Goal: Navigation & Orientation: Find specific page/section

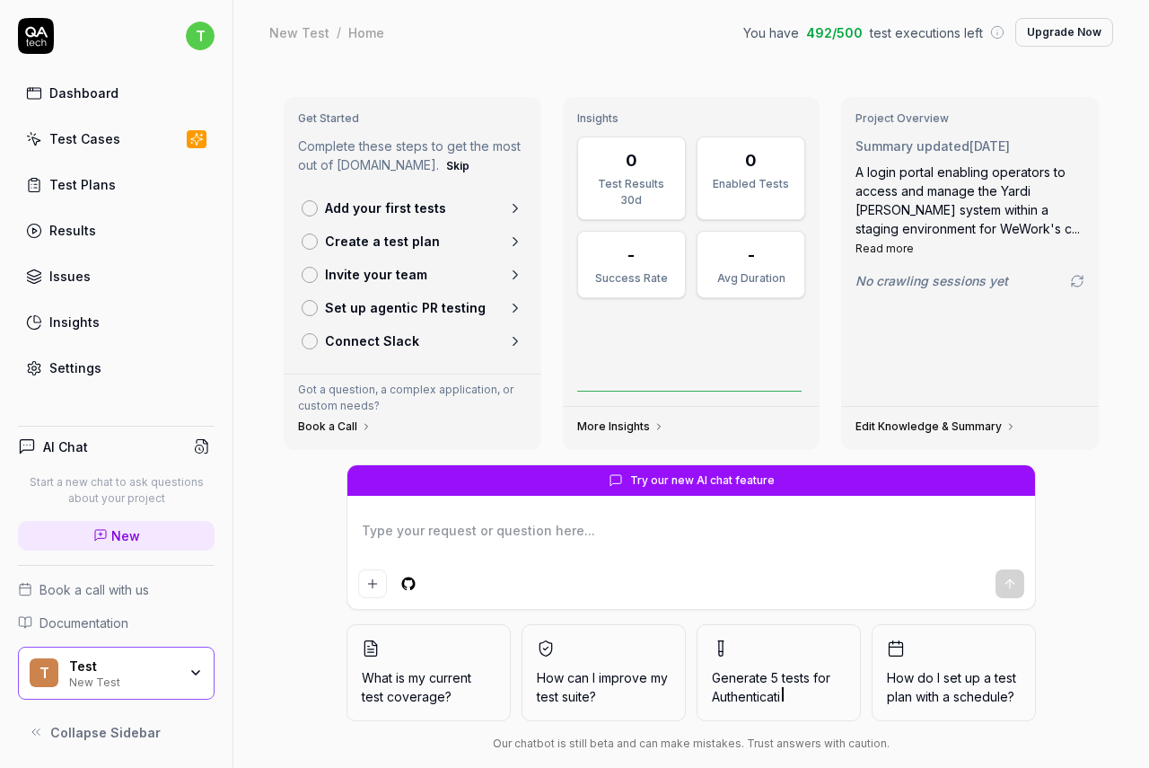
click at [105, 101] on div "Dashboard" at bounding box center [83, 92] width 69 height 19
click at [443, 158] on button "Skip" at bounding box center [458, 166] width 31 height 22
type textarea "*"
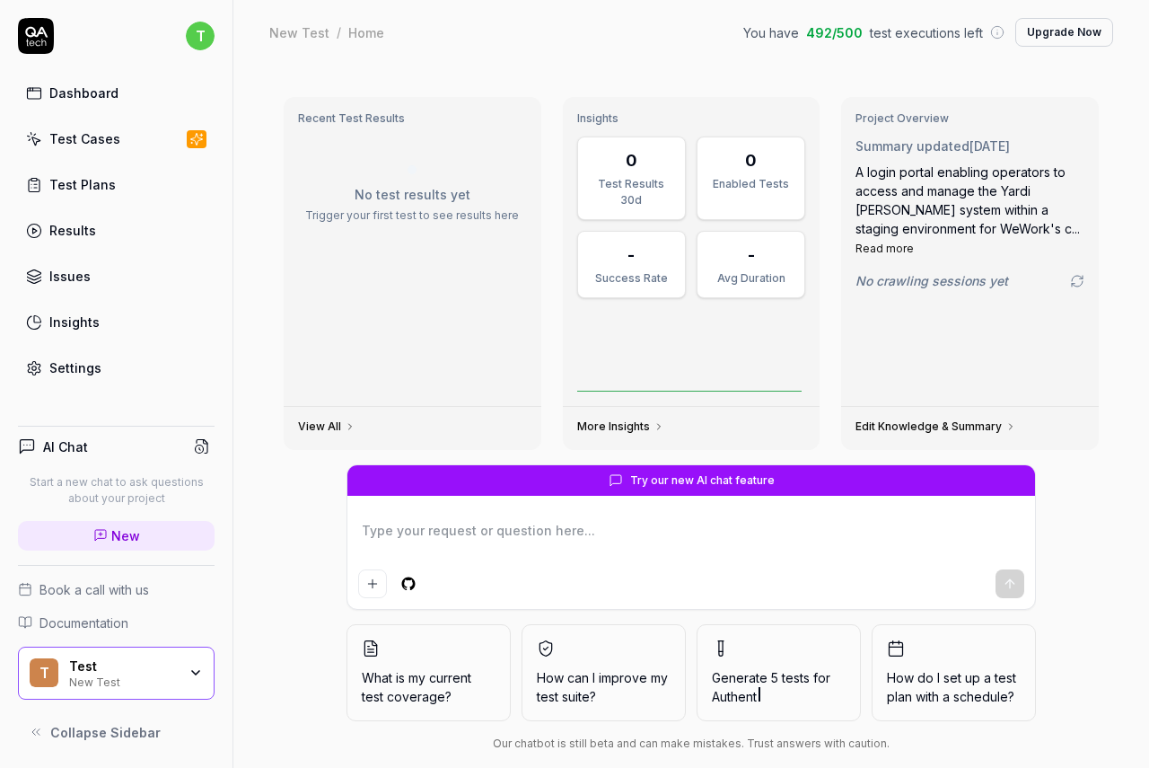
click at [120, 180] on link "Test Plans" at bounding box center [116, 184] width 197 height 35
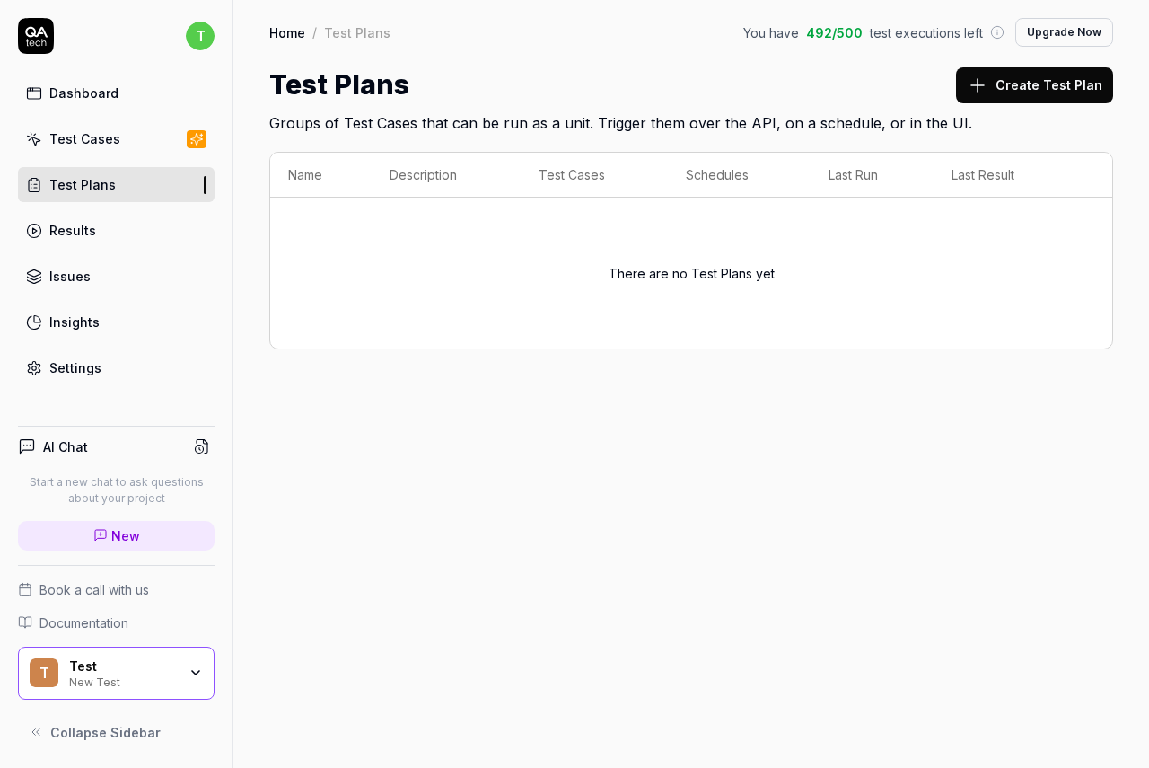
click at [85, 151] on link "Test Cases" at bounding box center [116, 138] width 197 height 35
